Goal: Information Seeking & Learning: Learn about a topic

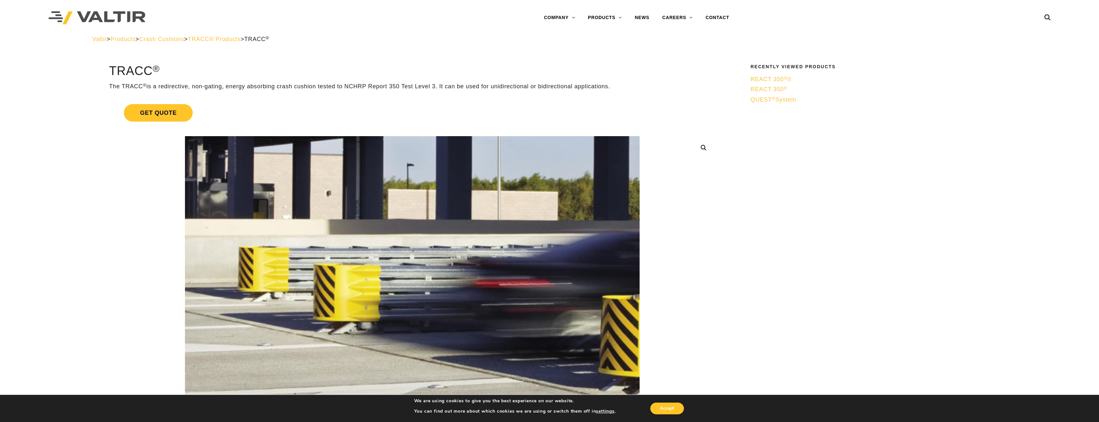
click at [177, 40] on span "Crash Cushions" at bounding box center [161, 39] width 45 height 6
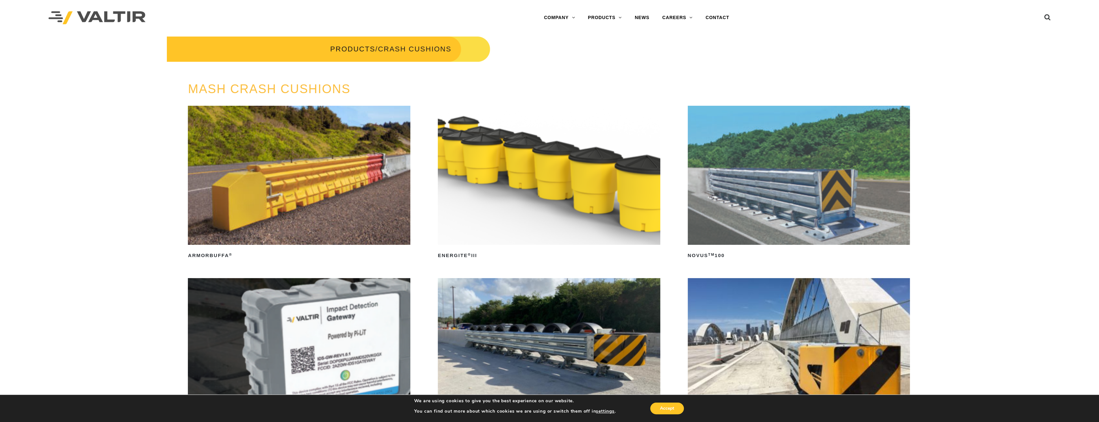
click at [330, 195] on img at bounding box center [299, 175] width 222 height 139
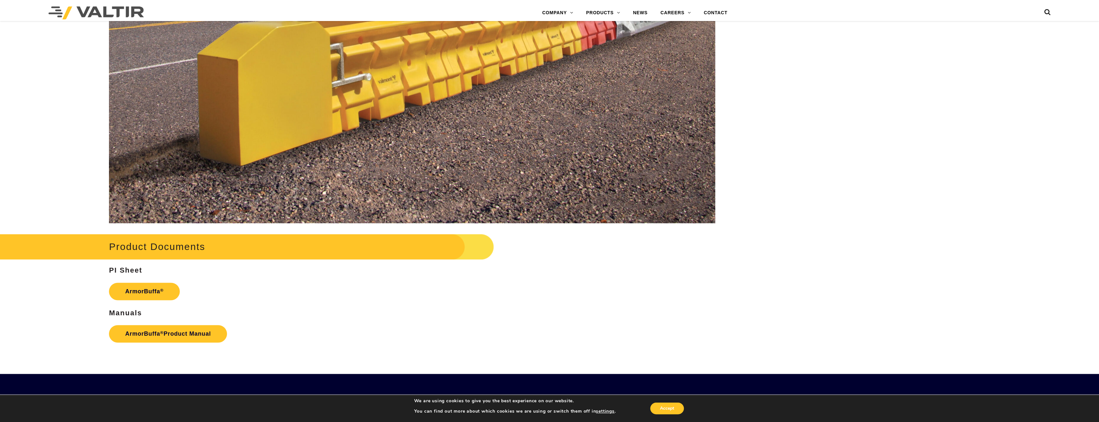
scroll to position [1229, 0]
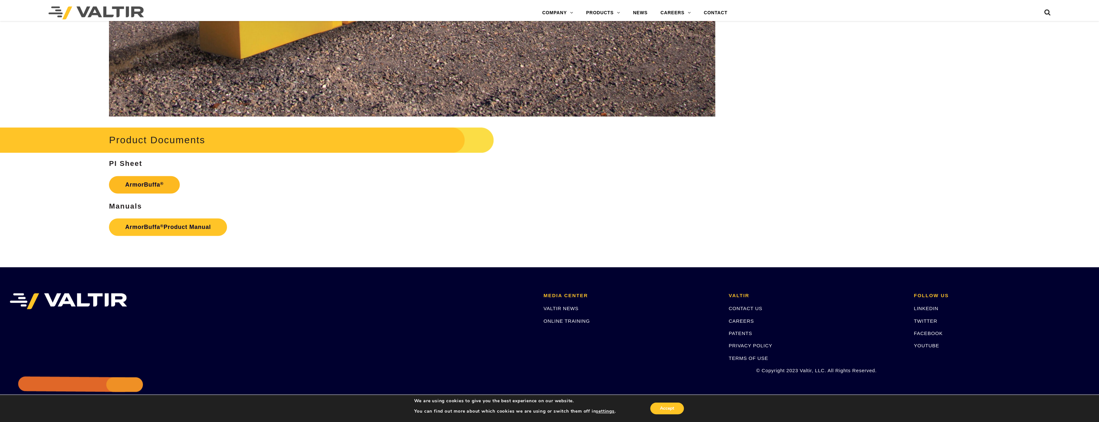
click at [155, 188] on link "ArmorBuffa ®" at bounding box center [144, 184] width 71 height 17
click at [177, 225] on link "ArmorBuffa ® Product Manual" at bounding box center [168, 226] width 118 height 17
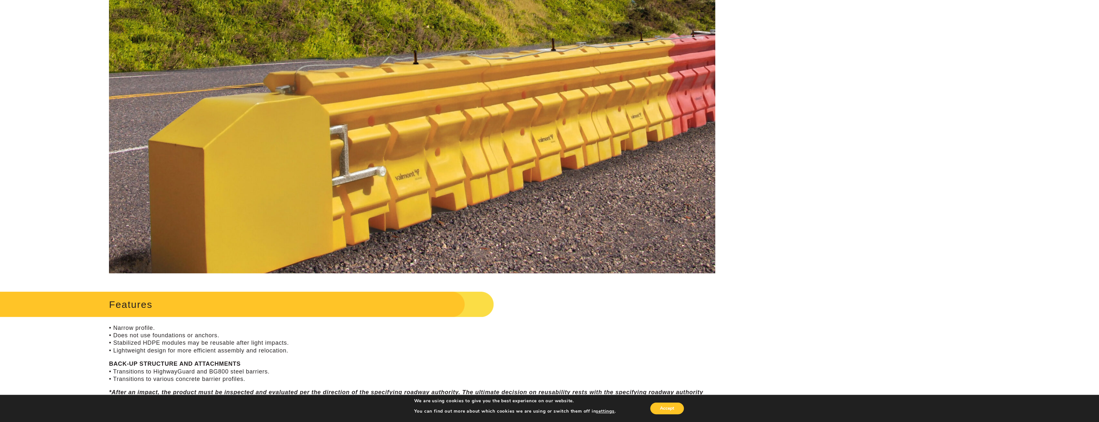
scroll to position [0, 0]
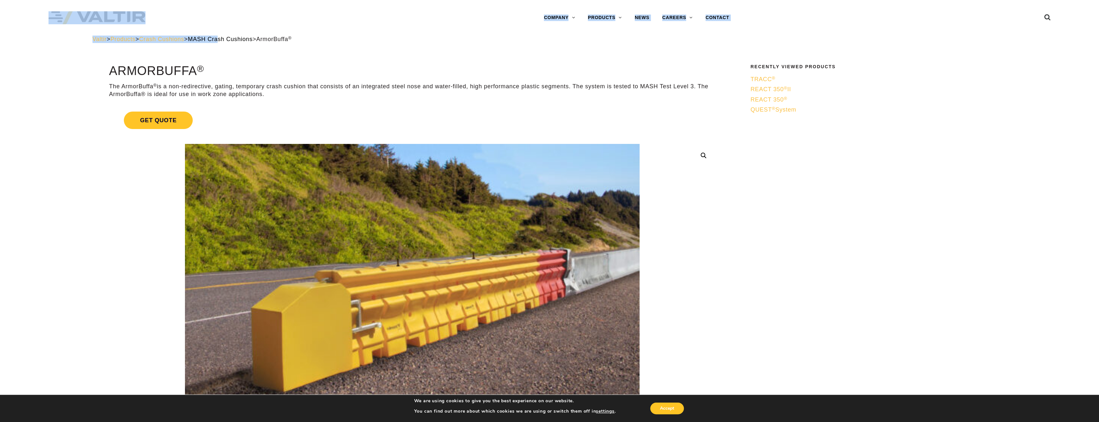
click at [177, 38] on span "Crash Cushions" at bounding box center [161, 39] width 45 height 6
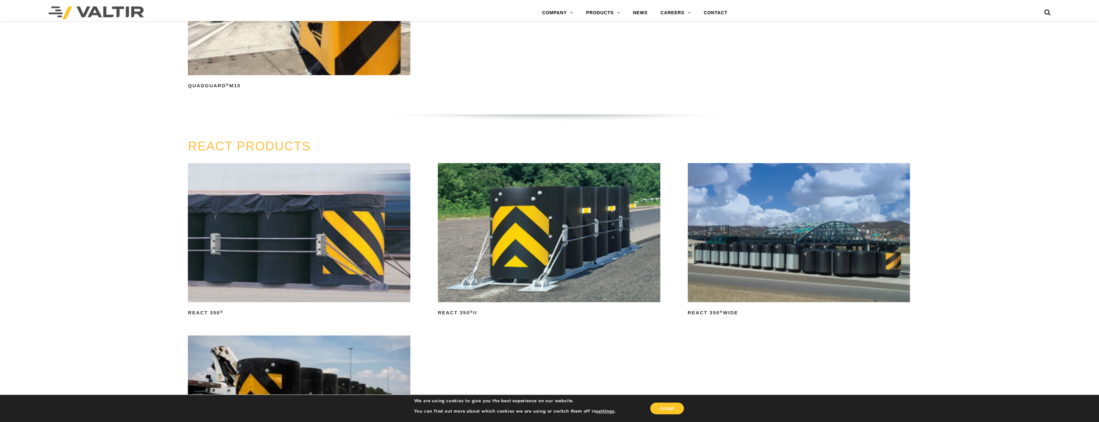
scroll to position [1099, 0]
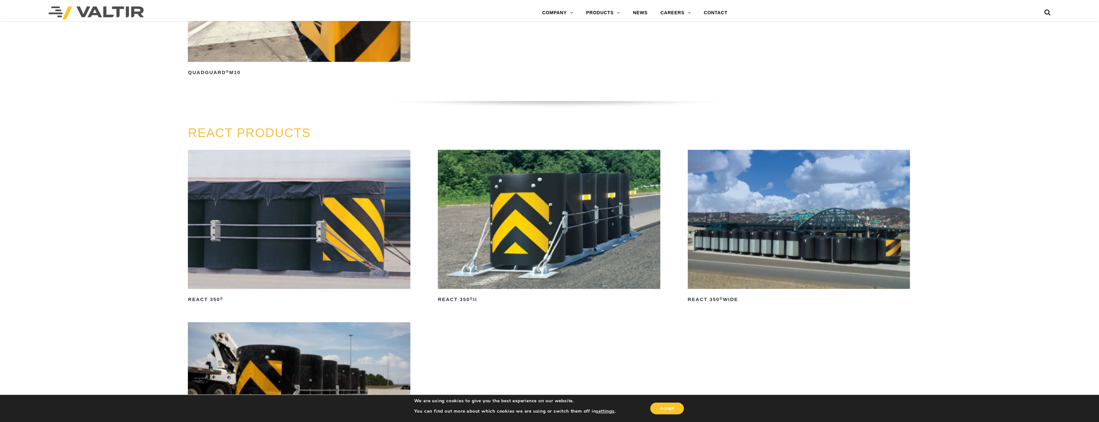
click at [534, 258] on img at bounding box center [549, 219] width 222 height 139
click at [253, 236] on img at bounding box center [299, 219] width 222 height 139
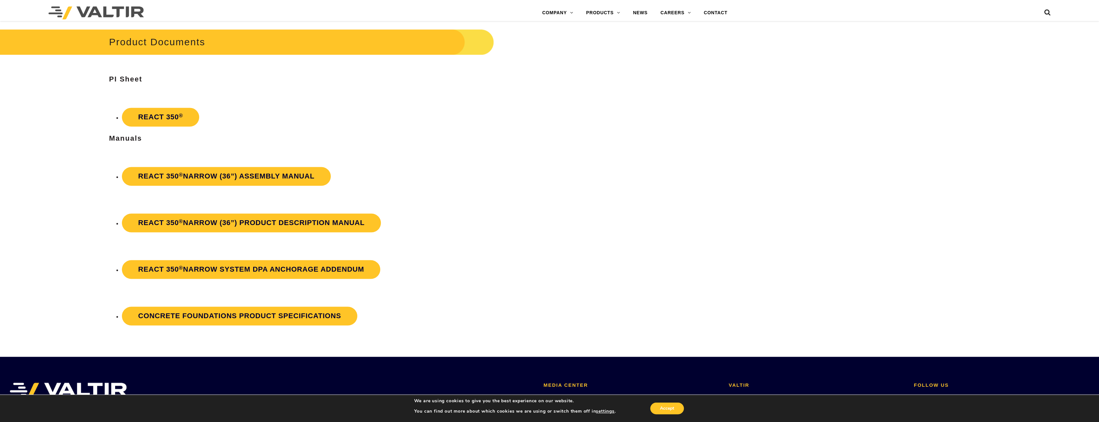
scroll to position [1229, 0]
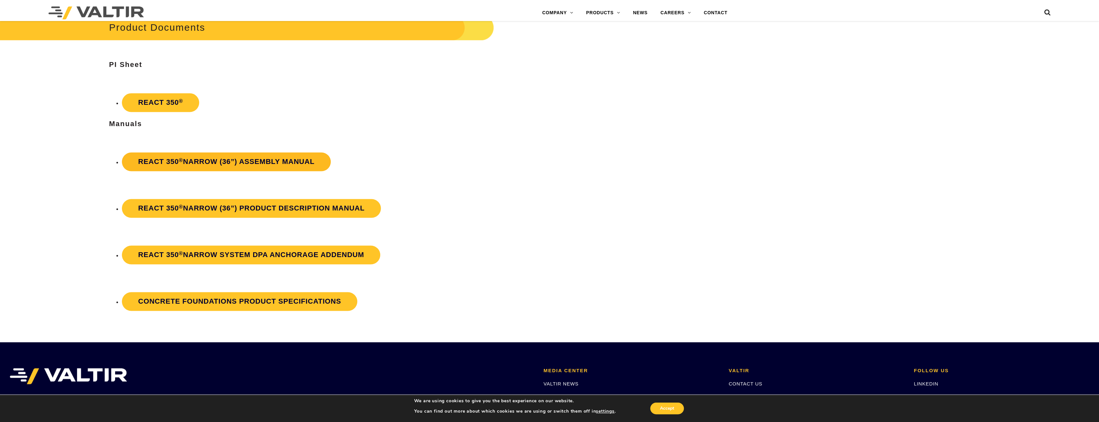
click at [234, 160] on strong "REACT 350 ® Narrow (36”) Assembly Manual" at bounding box center [226, 161] width 176 height 8
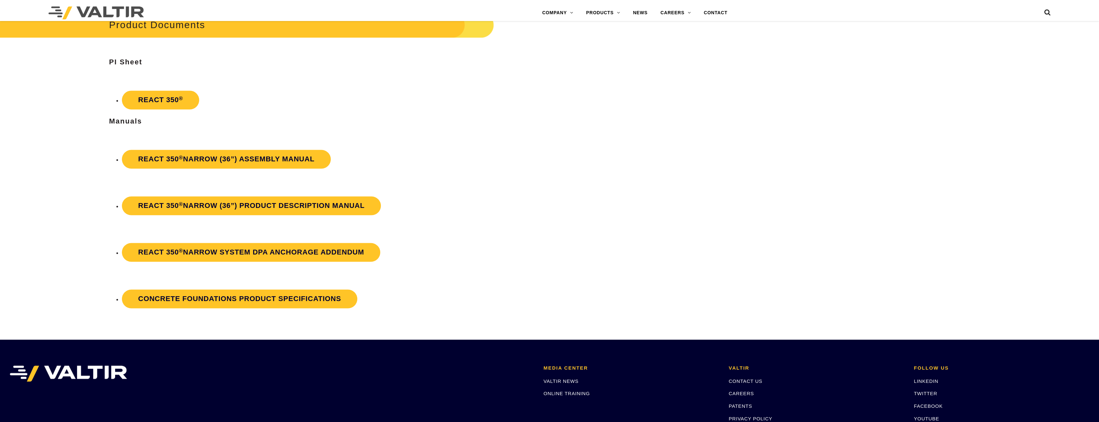
scroll to position [1229, 0]
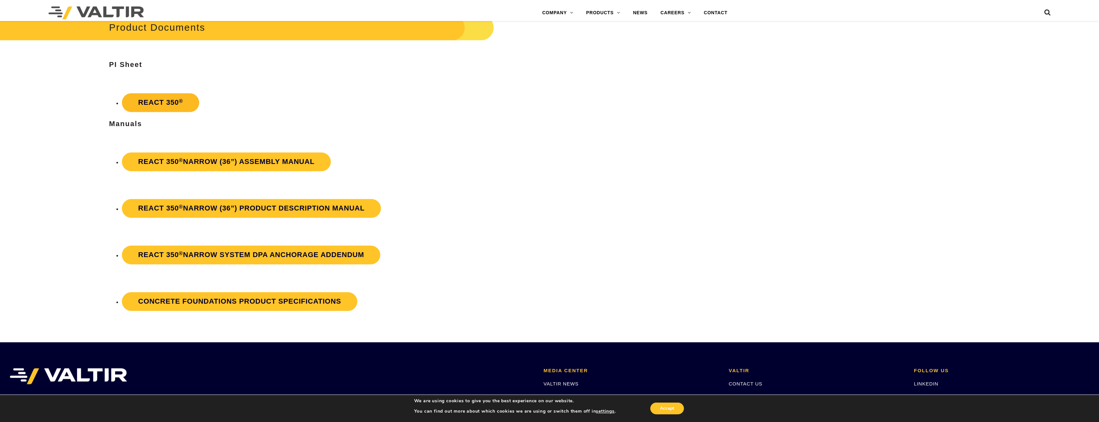
click at [183, 102] on link "REACT 350 ®" at bounding box center [160, 102] width 77 height 19
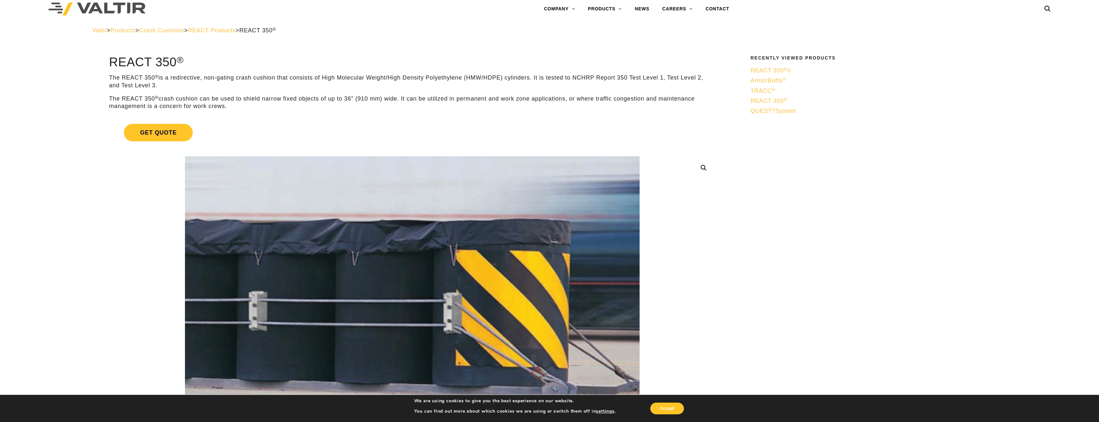
scroll to position [0, 0]
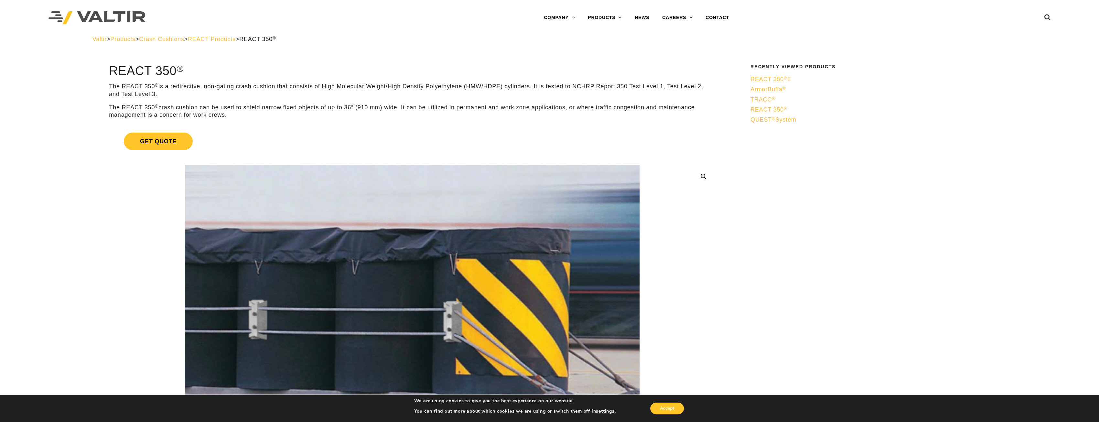
click at [224, 40] on span "REACT Products" at bounding box center [212, 39] width 48 height 6
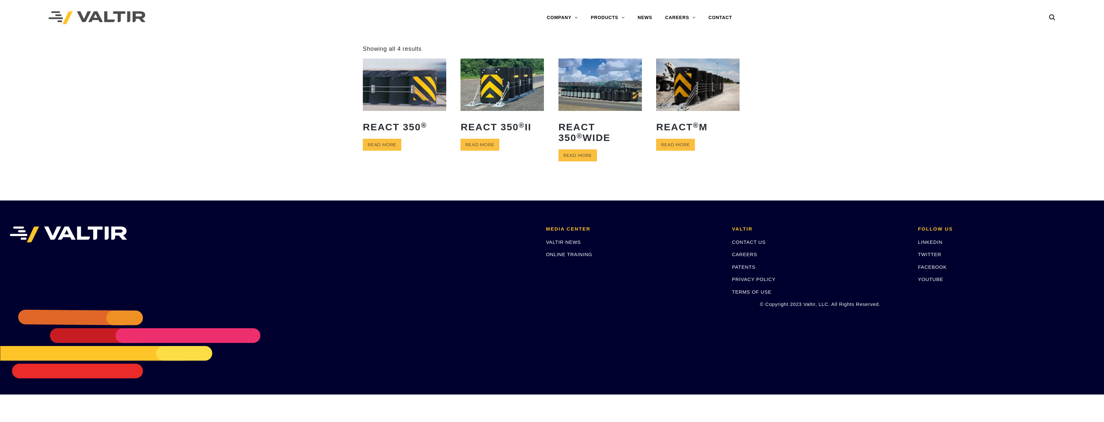
click at [500, 88] on img at bounding box center [501, 85] width 83 height 52
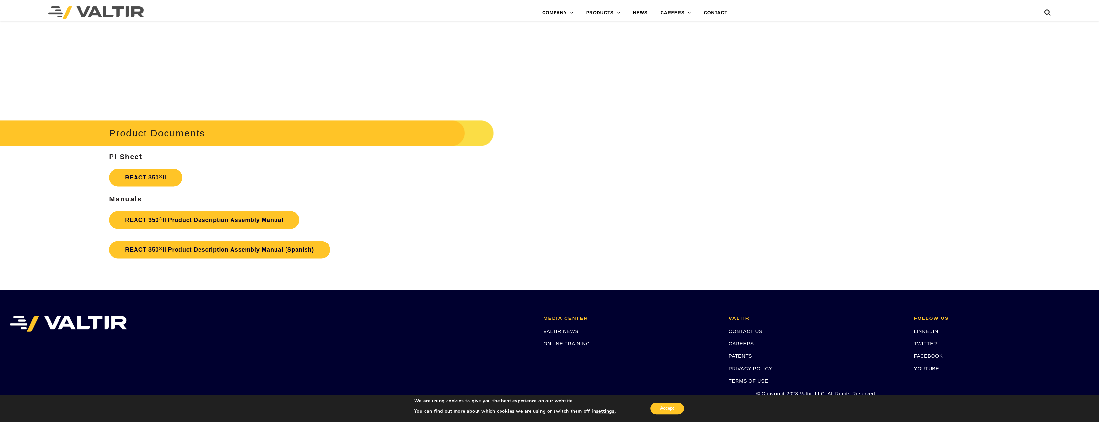
scroll to position [1129, 0]
